Goal: Task Accomplishment & Management: Manage account settings

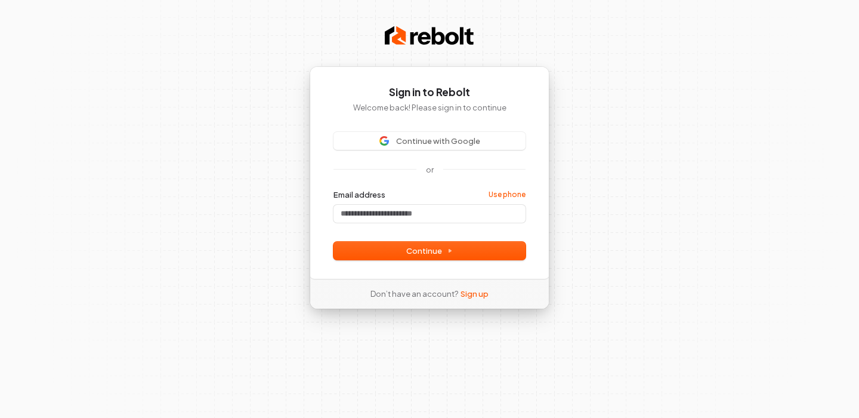
click at [398, 215] on input "Email address" at bounding box center [430, 214] width 192 height 18
click at [429, 254] on span "Continue" at bounding box center [429, 250] width 47 height 11
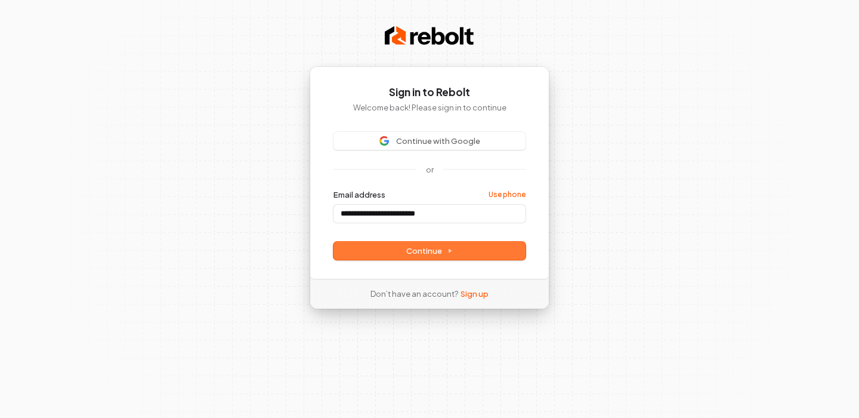
type input "**********"
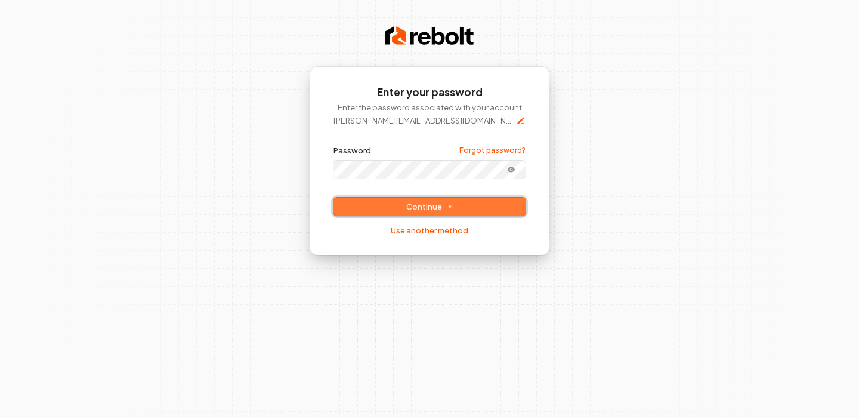
click at [455, 209] on button "Continue" at bounding box center [430, 207] width 192 height 18
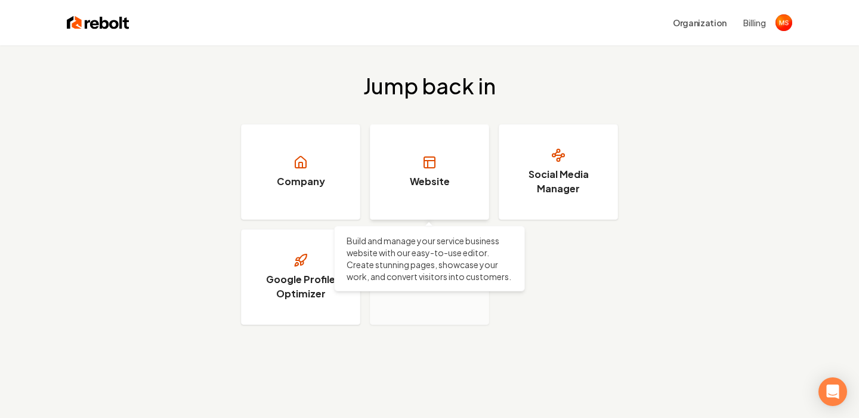
click at [434, 163] on icon at bounding box center [429, 162] width 14 height 14
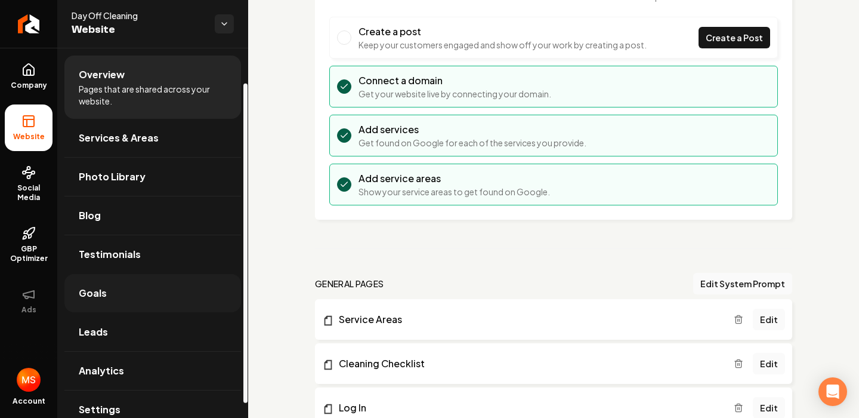
scroll to position [57, 0]
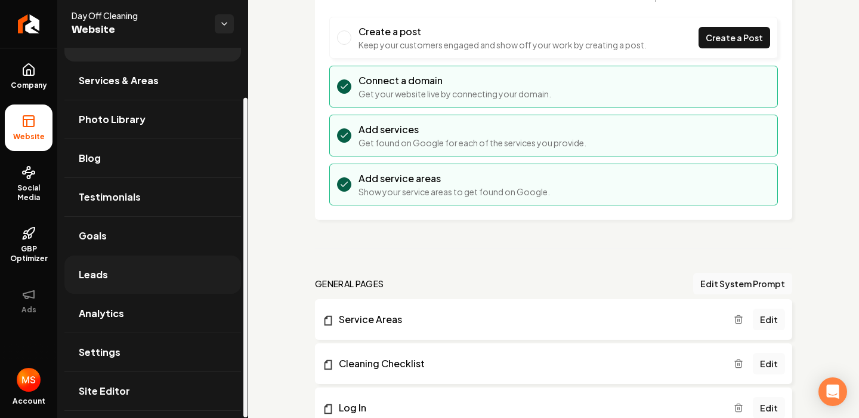
click at [152, 274] on link "Leads" at bounding box center [152, 274] width 177 height 38
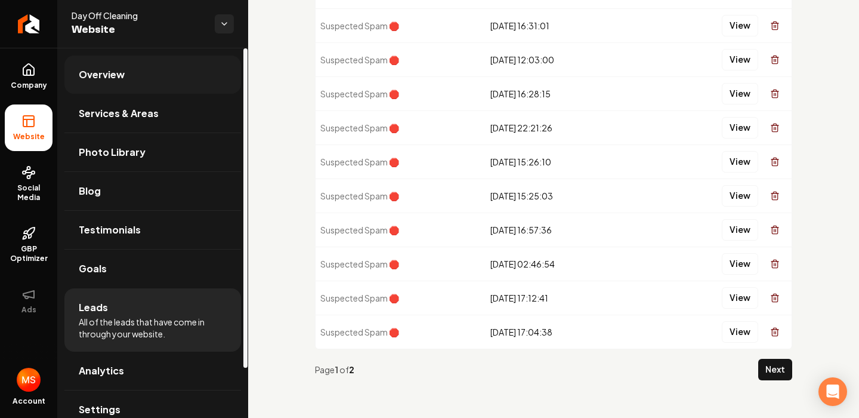
click at [112, 78] on span "Overview" at bounding box center [102, 74] width 46 height 14
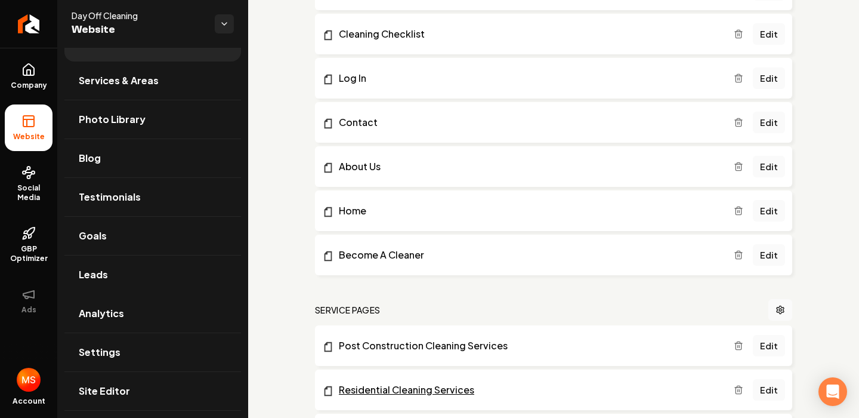
scroll to position [424, 0]
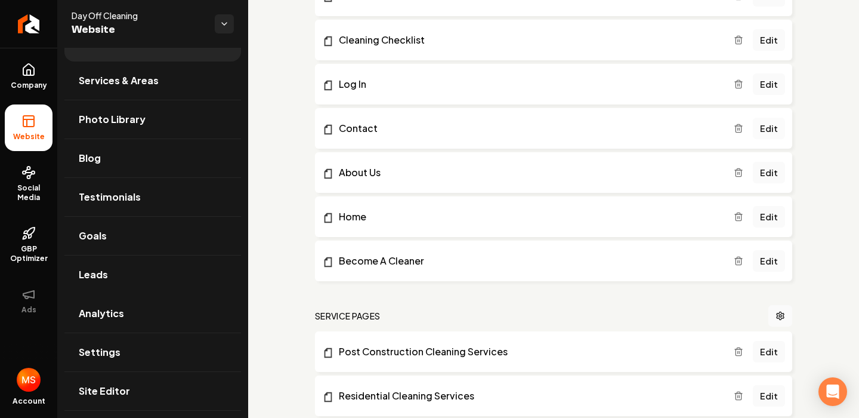
click at [771, 129] on link "Edit" at bounding box center [769, 128] width 32 height 21
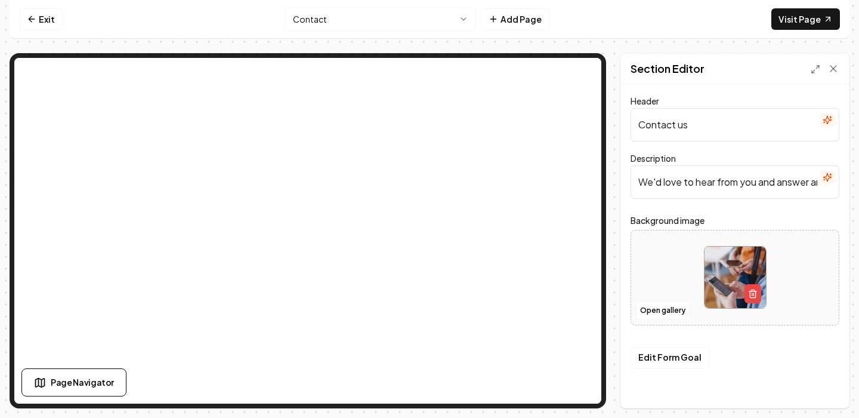
scroll to position [13, 0]
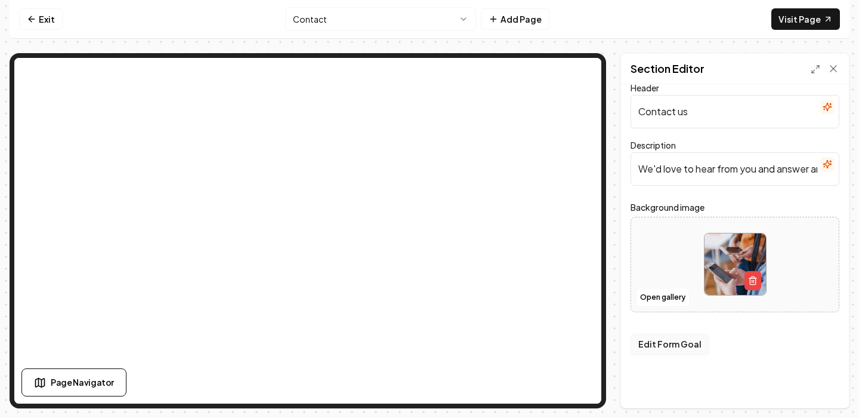
click at [649, 346] on button "Edit Form Goal" at bounding box center [670, 344] width 79 height 21
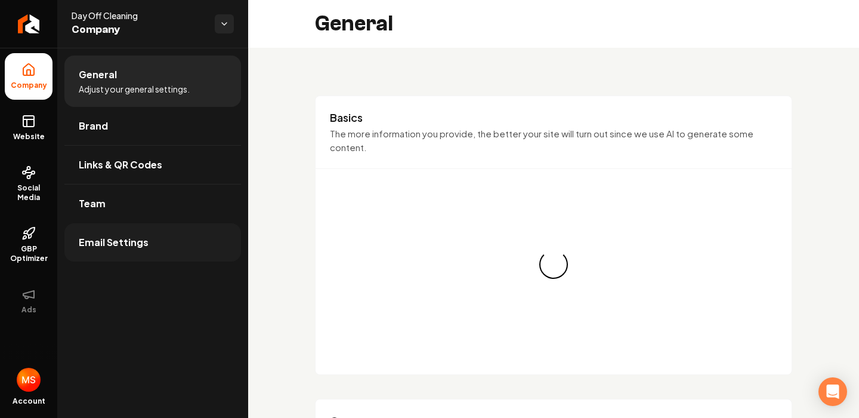
click at [115, 246] on span "Email Settings" at bounding box center [114, 242] width 70 height 14
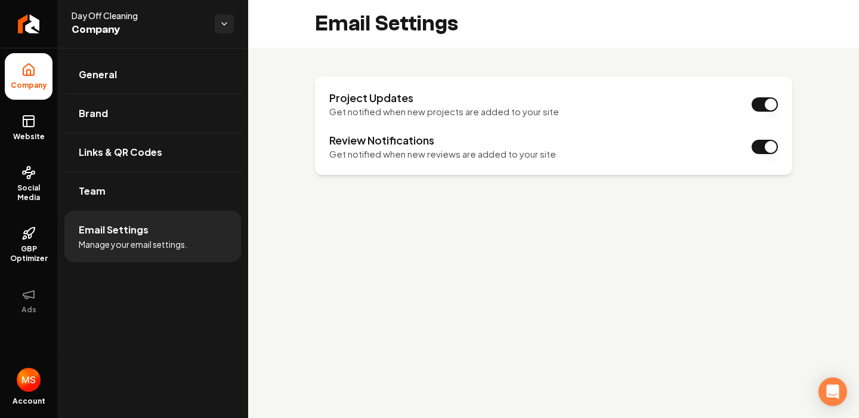
click at [417, 143] on h3 "Review Notifications" at bounding box center [442, 140] width 227 height 14
click at [373, 104] on h3 "Project Updates" at bounding box center [444, 98] width 230 height 14
click at [113, 81] on span "General" at bounding box center [98, 74] width 38 height 14
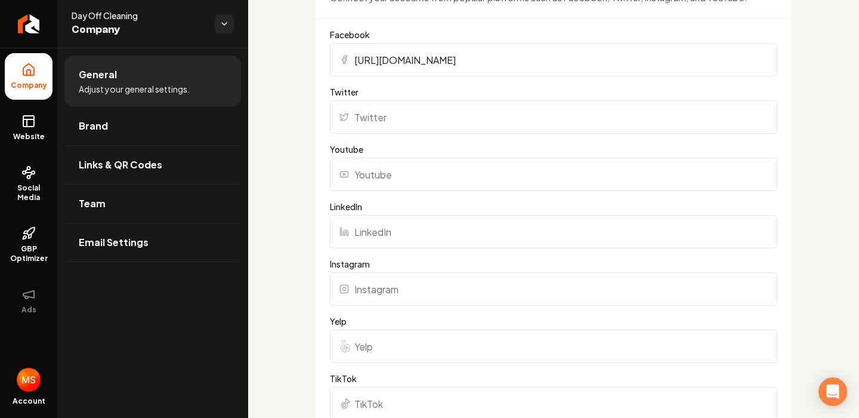
scroll to position [1218, 0]
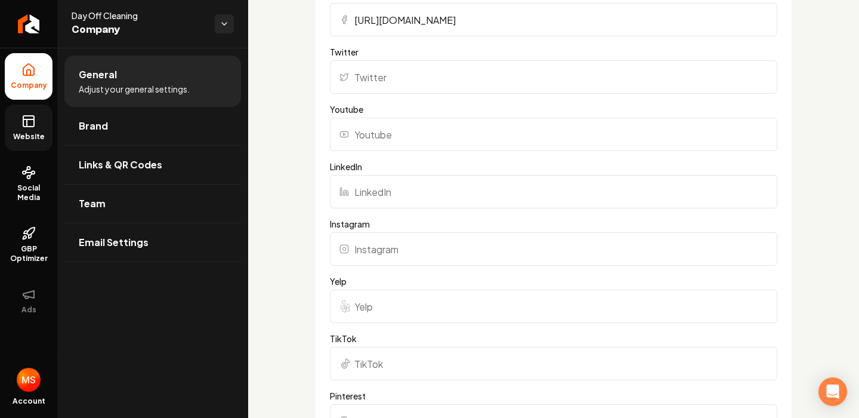
click at [28, 127] on icon at bounding box center [28, 121] width 14 height 14
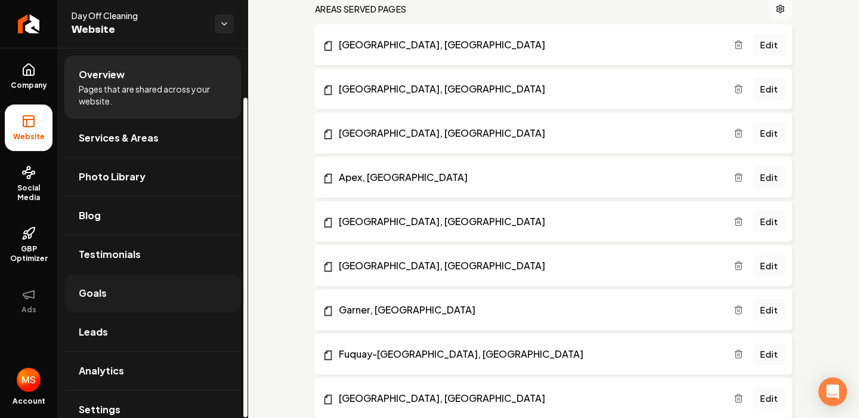
scroll to position [57, 0]
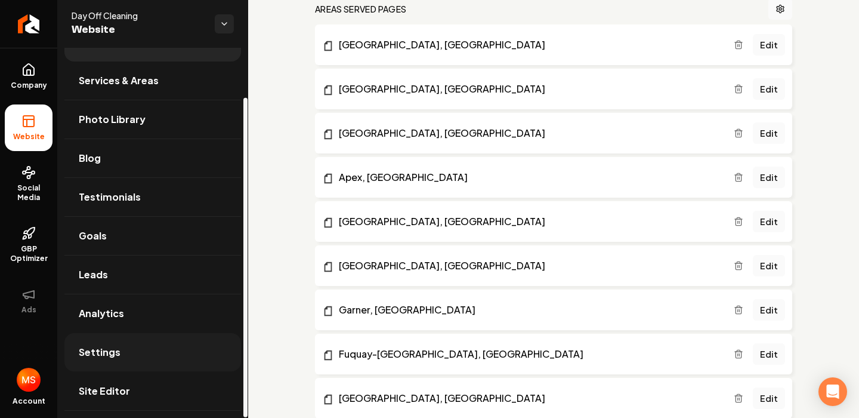
click at [138, 346] on link "Settings" at bounding box center [152, 352] width 177 height 38
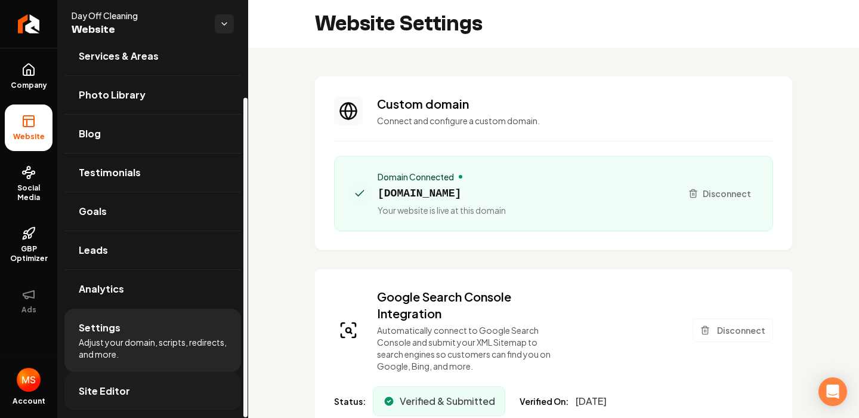
scroll to position [75, 0]
click at [148, 393] on link "Site Editor" at bounding box center [152, 391] width 177 height 38
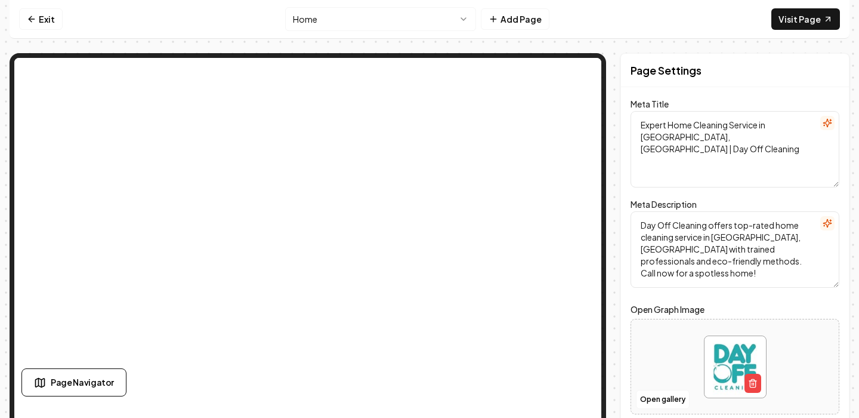
click at [464, 16] on html "Computer Required This feature is only available on a computer. Please switch t…" at bounding box center [429, 209] width 859 height 418
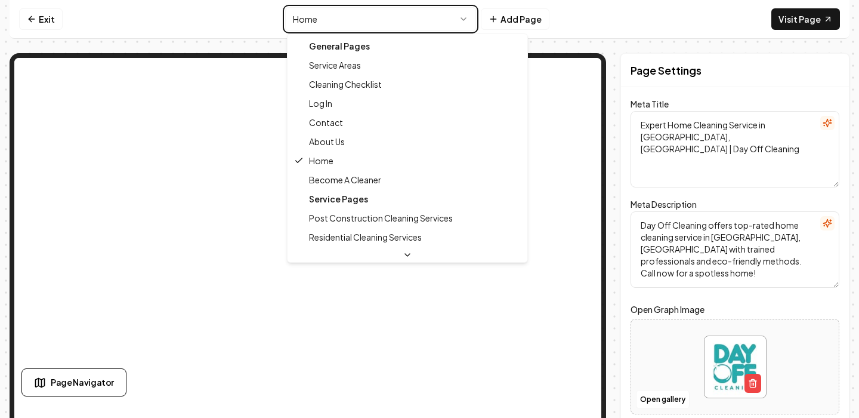
type textarea "Contact Us - Your Trusted Cleaning Service | Day Off Cleaning"
type textarea "Get in touch with Day Off Cleaning for expert cleaning solutions. We’re eager t…"
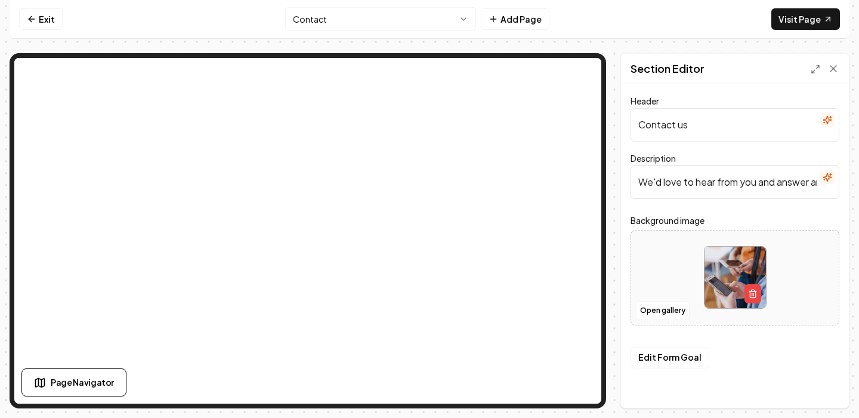
scroll to position [13, 0]
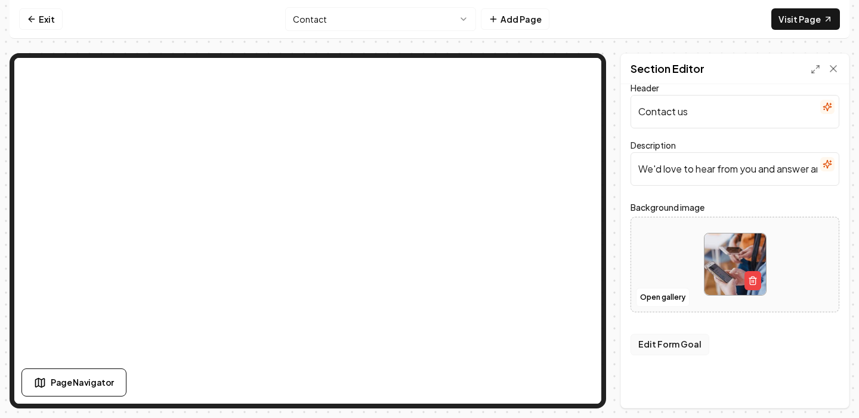
click at [643, 346] on button "Edit Form Goal" at bounding box center [670, 344] width 79 height 21
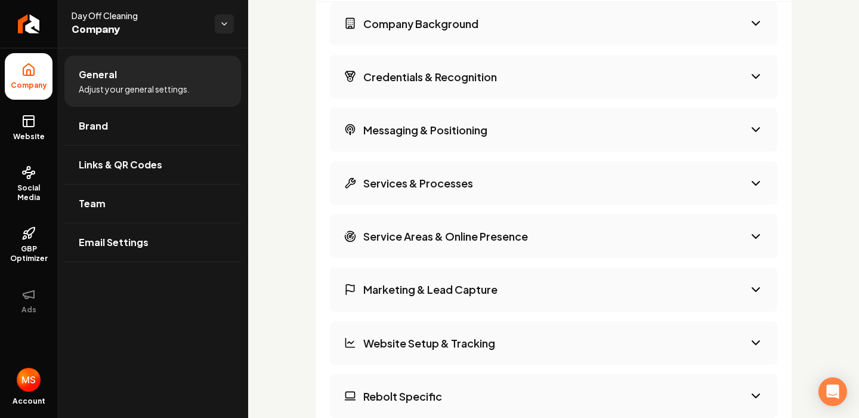
scroll to position [2109, 0]
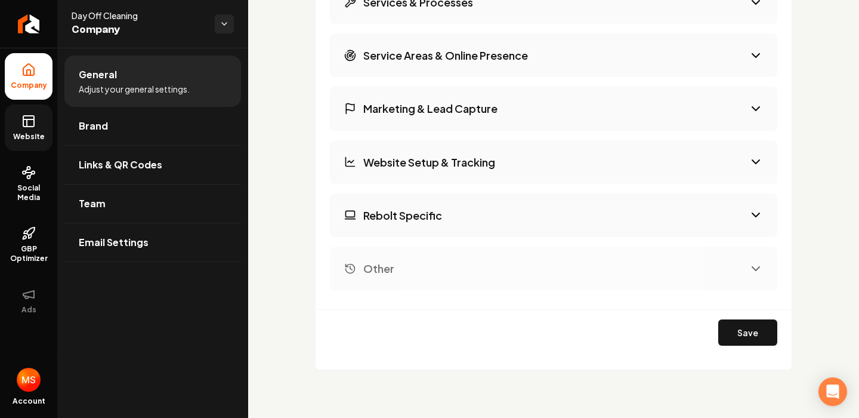
click at [44, 136] on span "Website" at bounding box center [28, 137] width 41 height 10
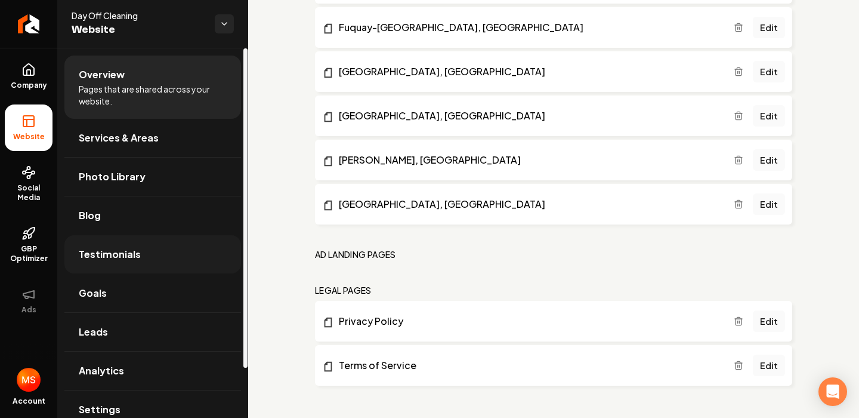
scroll to position [57, 0]
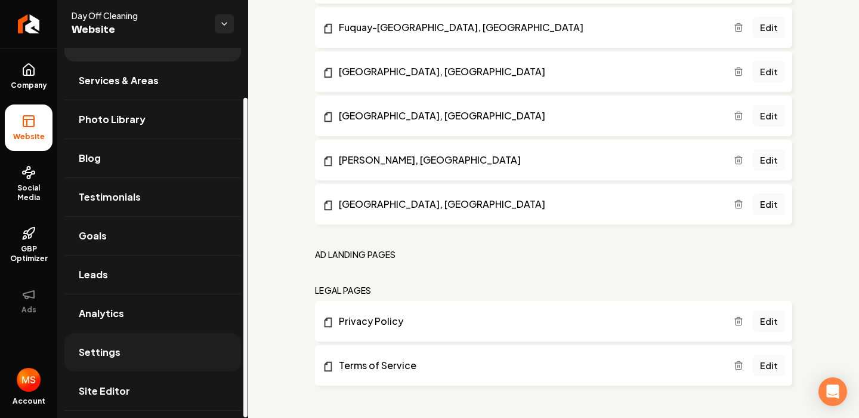
click at [123, 358] on link "Settings" at bounding box center [152, 352] width 177 height 38
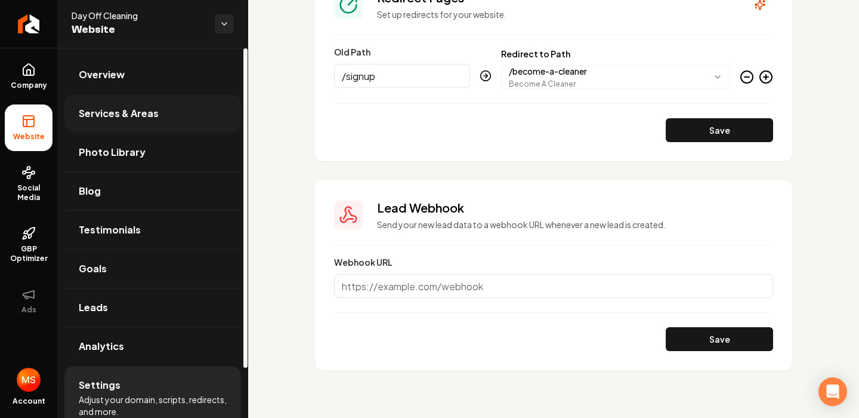
click at [134, 118] on span "Services & Areas" at bounding box center [119, 113] width 80 height 14
